Goal: Transaction & Acquisition: Obtain resource

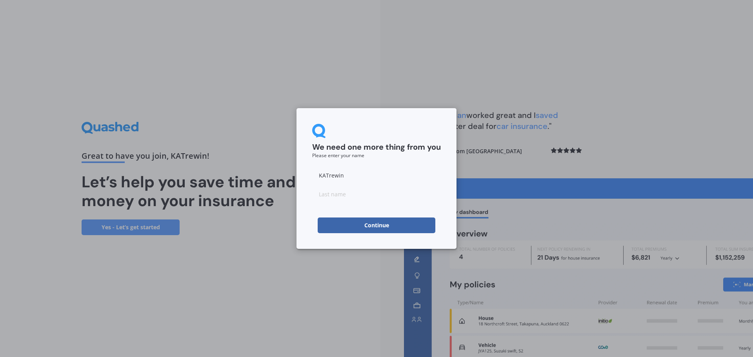
drag, startPoint x: 356, startPoint y: 176, endPoint x: 283, endPoint y: 167, distance: 73.4
click at [283, 167] on div "We need one more thing from you Please enter your name [PERSON_NAME] Continue" at bounding box center [376, 178] width 753 height 357
type input "[PERSON_NAME]"
click at [377, 230] on button "Continue" at bounding box center [377, 226] width 118 height 16
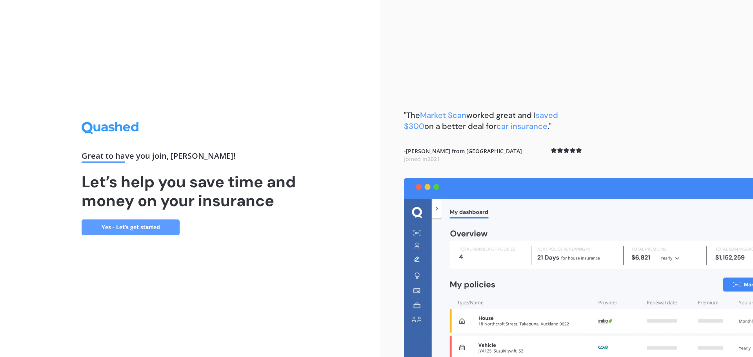
click at [142, 223] on link "Yes - Let’s get started" at bounding box center [131, 228] width 98 height 16
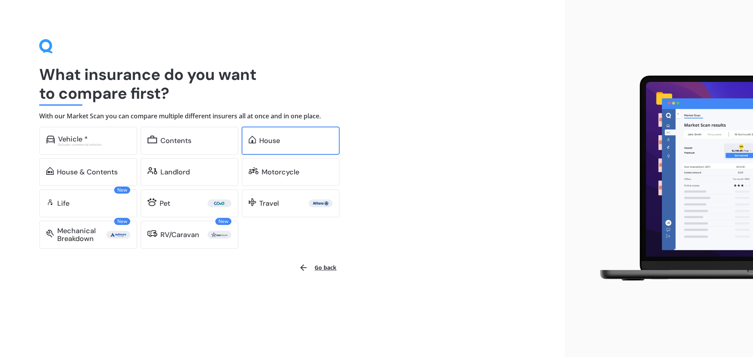
click at [274, 142] on div "House" at bounding box center [269, 141] width 21 height 8
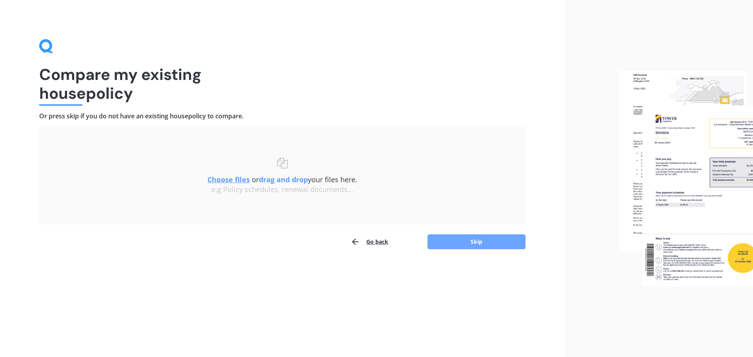
click at [483, 236] on button "Skip" at bounding box center [476, 241] width 98 height 15
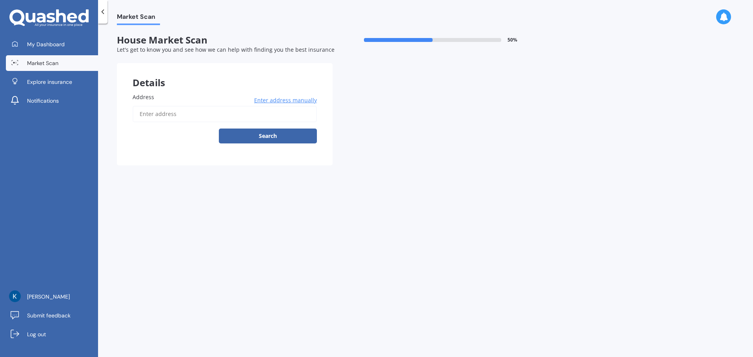
click at [236, 118] on input "Address" at bounding box center [224, 114] width 184 height 16
type input "[STREET_ADDRESS]"
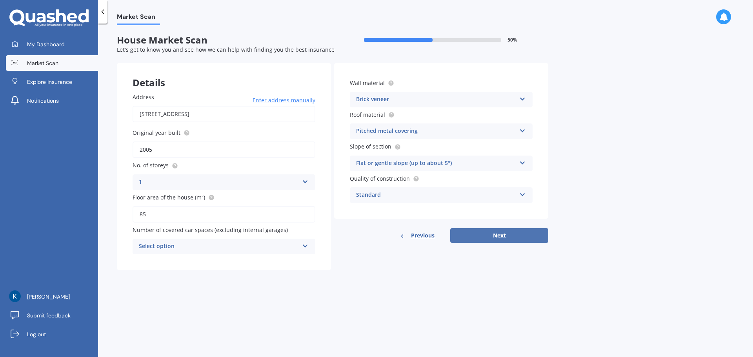
click at [506, 232] on button "Next" at bounding box center [499, 235] width 98 height 15
click at [277, 241] on div "Select option 0 1 2 3 4 5+" at bounding box center [223, 247] width 183 height 16
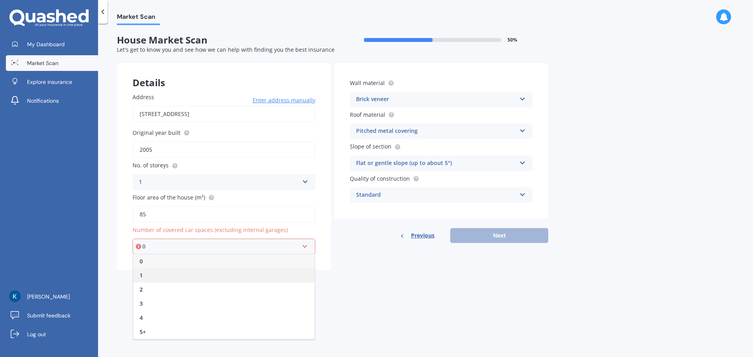
click at [221, 273] on div "1" at bounding box center [223, 276] width 181 height 14
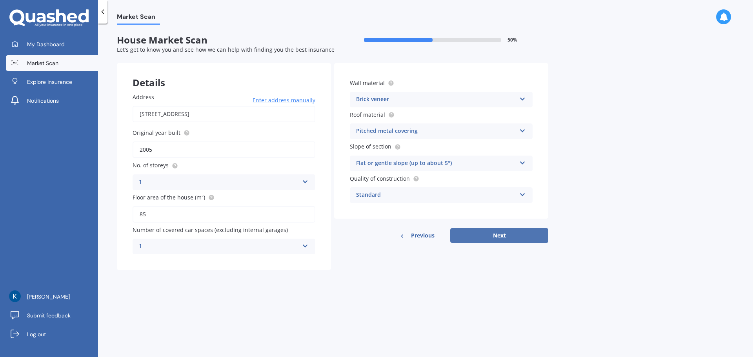
click at [506, 234] on button "Next" at bounding box center [499, 235] width 98 height 15
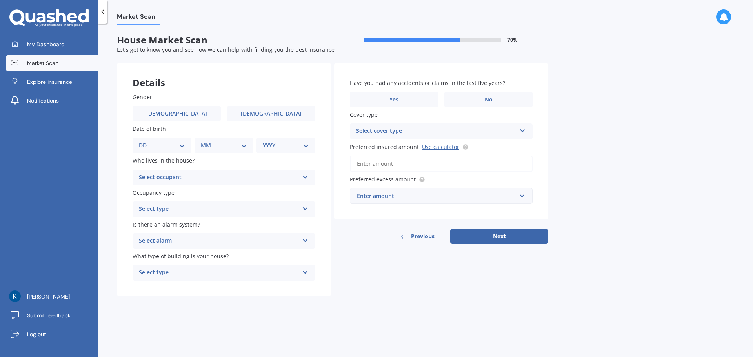
click at [178, 143] on select "DD 01 02 03 04 05 06 07 08 09 10 11 12 13 14 15 16 17 18 19 20 21 22 23 24 25 2…" at bounding box center [162, 145] width 46 height 9
select select "31"
click at [145, 141] on select "DD 01 02 03 04 05 06 07 08 09 10 11 12 13 14 15 16 17 18 19 20 21 22 23 24 25 2…" at bounding box center [162, 145] width 46 height 9
click at [236, 146] on select "MM 01 02 03 04 05 06 07 08 09 10 11 12" at bounding box center [225, 145] width 43 height 9
select select "10"
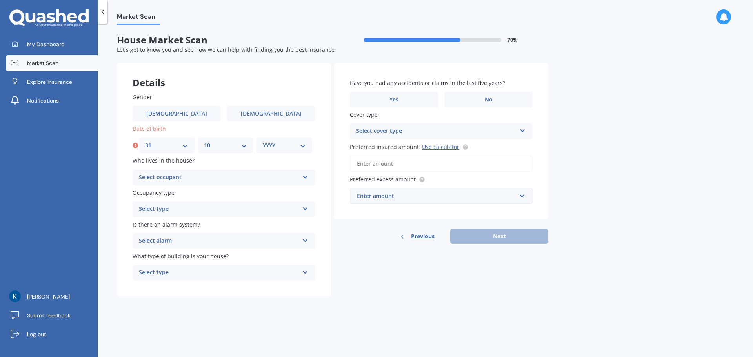
click at [204, 141] on select "MM 01 02 03 04 05 06 07 08 09 10 11 12" at bounding box center [225, 145] width 43 height 9
click at [282, 143] on select "YYYY 2009 2008 2007 2006 2005 2004 2003 2002 2001 2000 1999 1998 1997 1996 1995…" at bounding box center [284, 145] width 43 height 9
drag, startPoint x: 306, startPoint y: 171, endPoint x: 303, endPoint y: 189, distance: 18.7
click at [303, 189] on div "Gender [DEMOGRAPHIC_DATA] [DEMOGRAPHIC_DATA] Date of birth DD 01 02 03 04 05 06…" at bounding box center [224, 187] width 214 height 220
click at [304, 143] on select "YYYY 2009 2008 2007 2006 2005 2004 2003 2002 2001 2000 1999 1998 1997 1996 1995…" at bounding box center [284, 145] width 43 height 9
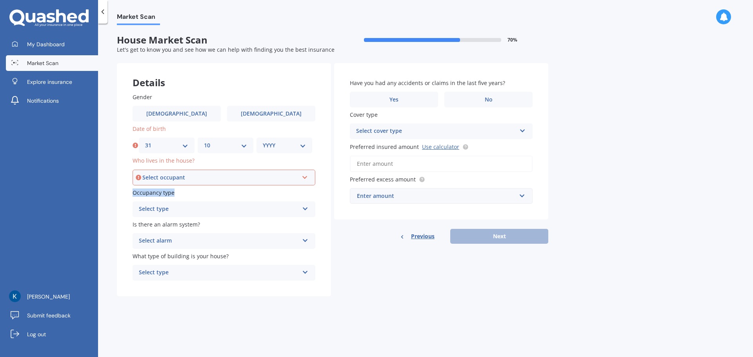
select select "1974"
click at [263, 141] on select "YYYY 2009 2008 2007 2006 2005 2004 2003 2002 2001 2000 1999 1998 1997 1996 1995…" at bounding box center [284, 145] width 43 height 9
click at [268, 174] on div "Select occupant" at bounding box center [220, 177] width 156 height 9
click at [204, 194] on div "Owner" at bounding box center [223, 192] width 181 height 14
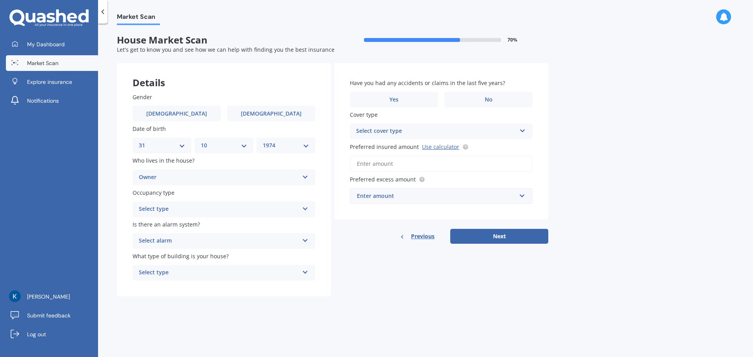
click at [247, 207] on div "Select type" at bounding box center [219, 209] width 160 height 9
click at [217, 221] on div "Permanent" at bounding box center [224, 225] width 182 height 14
click at [254, 243] on div "Select alarm" at bounding box center [219, 240] width 160 height 9
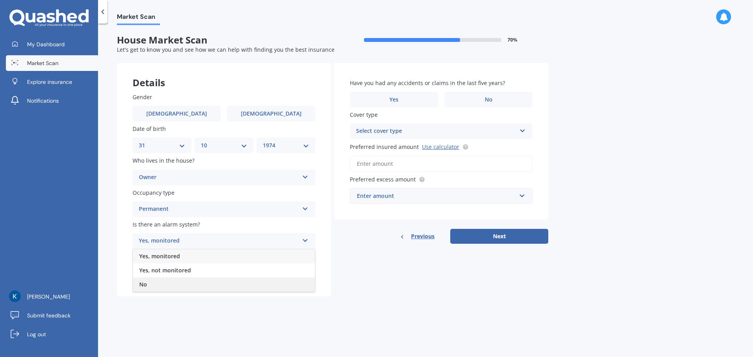
click at [181, 281] on div "No" at bounding box center [224, 285] width 182 height 14
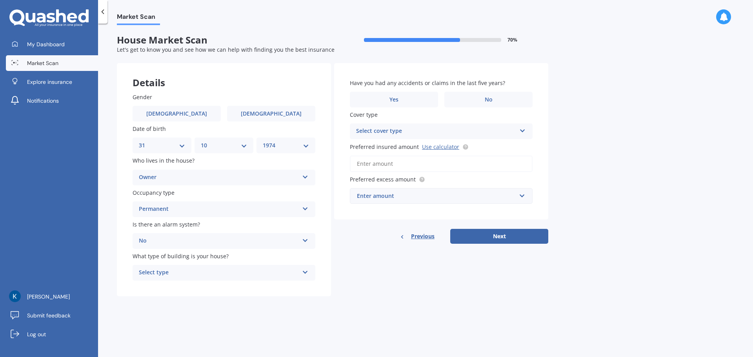
click at [199, 270] on div "Select type" at bounding box center [219, 272] width 160 height 9
click at [203, 285] on div "Freestanding" at bounding box center [224, 288] width 182 height 14
click at [488, 100] on span "No" at bounding box center [489, 99] width 8 height 7
click at [0, 0] on input "No" at bounding box center [0, 0] width 0 height 0
click at [475, 129] on div "Select cover type" at bounding box center [436, 131] width 160 height 9
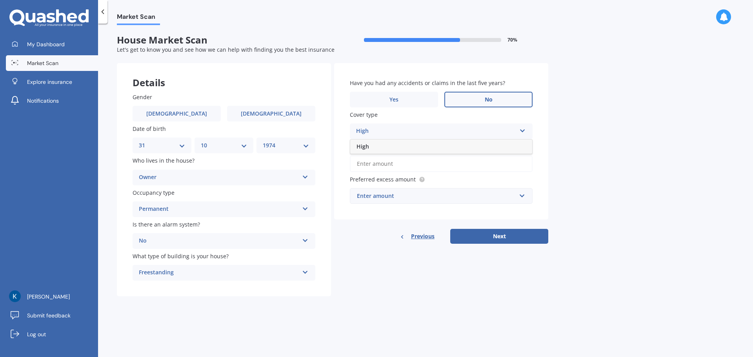
click at [424, 145] on div "High" at bounding box center [441, 147] width 182 height 14
click at [420, 163] on input "Preferred insured amount Use calculator" at bounding box center [441, 164] width 183 height 16
click at [436, 145] on link "Use calculator" at bounding box center [440, 146] width 37 height 7
click at [416, 165] on input "Preferred insured amount Use calculator" at bounding box center [441, 164] width 183 height 16
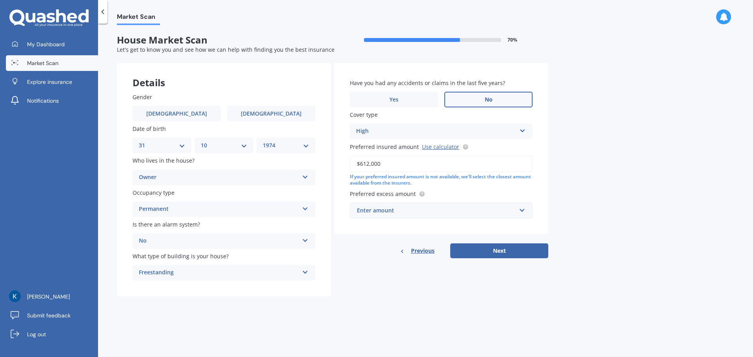
type input "$612,000"
click at [459, 212] on div "Enter amount" at bounding box center [436, 210] width 159 height 9
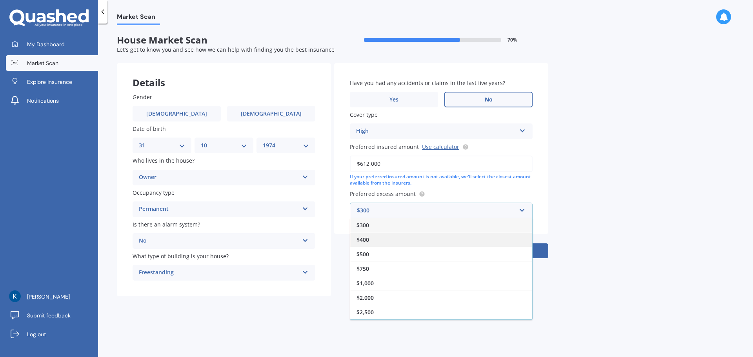
click at [422, 238] on div "$400" at bounding box center [441, 239] width 182 height 15
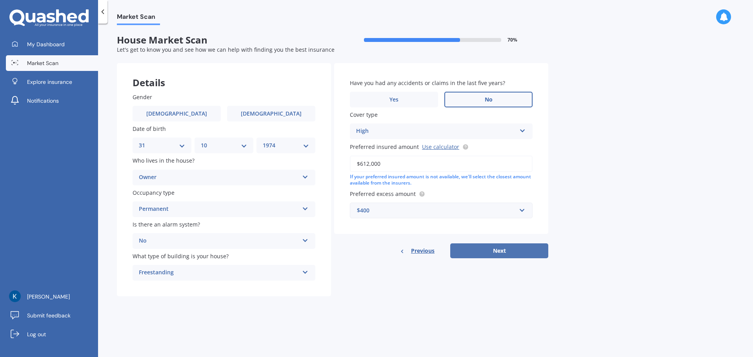
click at [487, 252] on button "Next" at bounding box center [499, 250] width 98 height 15
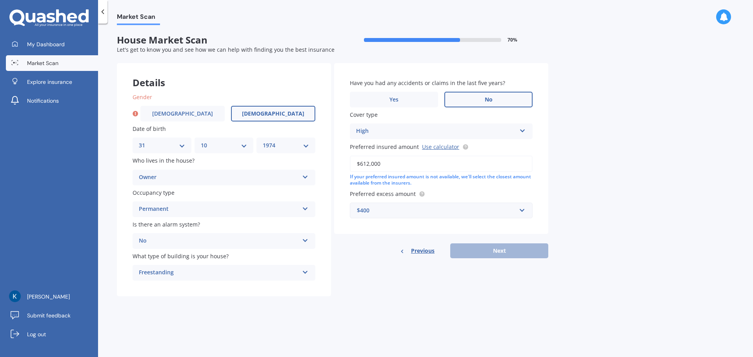
click at [269, 114] on span "[DEMOGRAPHIC_DATA]" at bounding box center [273, 114] width 62 height 7
click at [0, 0] on input "[DEMOGRAPHIC_DATA]" at bounding box center [0, 0] width 0 height 0
click at [490, 250] on button "Next" at bounding box center [499, 250] width 98 height 15
select select "31"
select select "10"
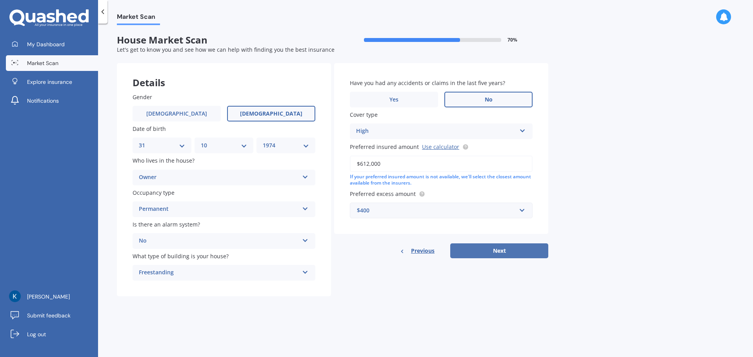
select select "1974"
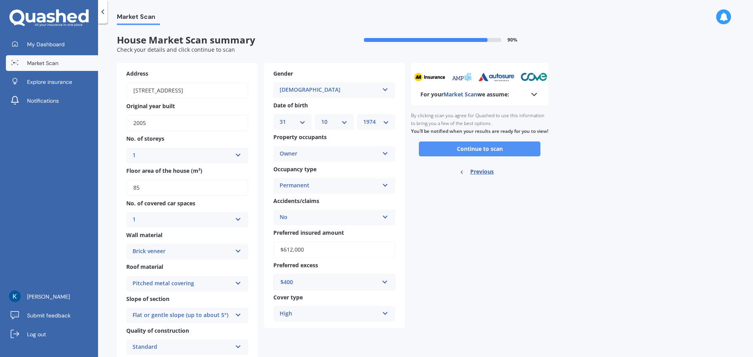
click at [497, 153] on button "Continue to scan" at bounding box center [480, 149] width 122 height 15
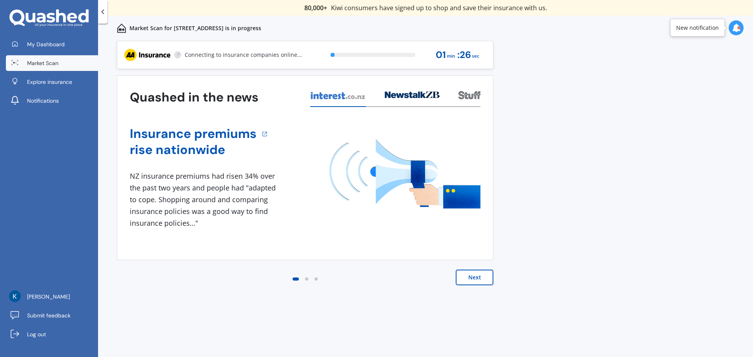
click at [474, 271] on button "Next" at bounding box center [475, 278] width 38 height 16
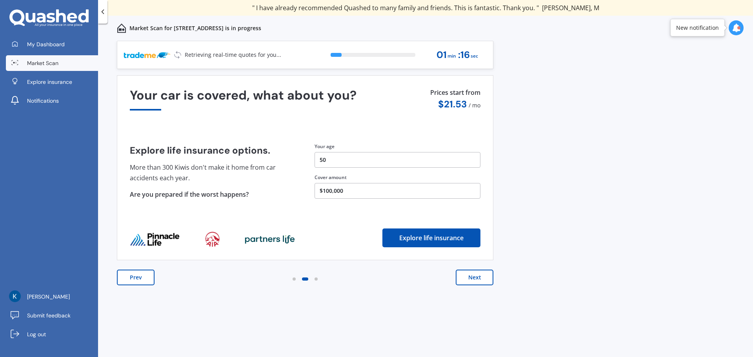
click at [477, 274] on button "Next" at bounding box center [475, 278] width 38 height 16
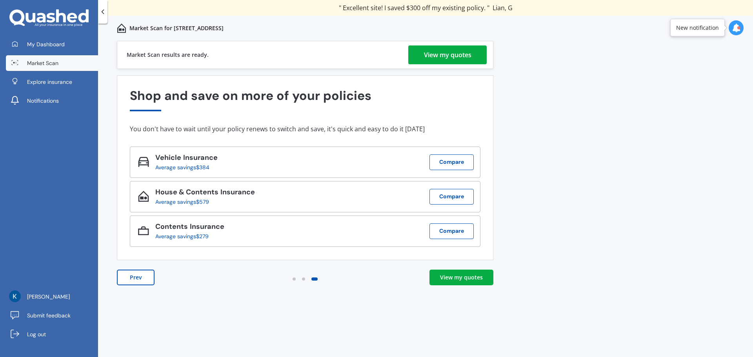
click at [459, 50] on div "View my quotes" at bounding box center [447, 54] width 47 height 19
